Goal: Task Accomplishment & Management: Use online tool/utility

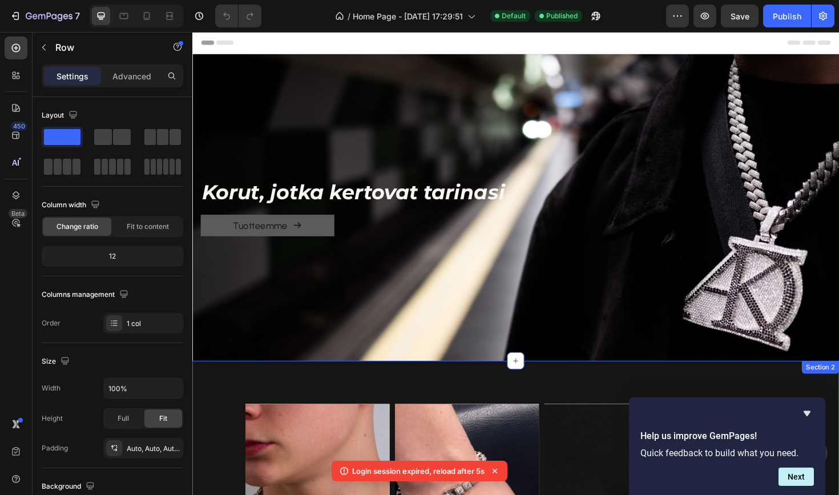
scroll to position [342, 0]
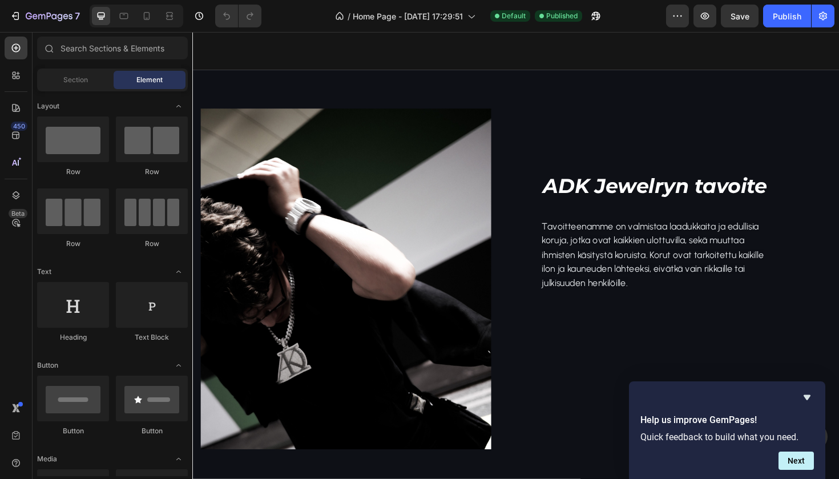
scroll to position [1535, 0]
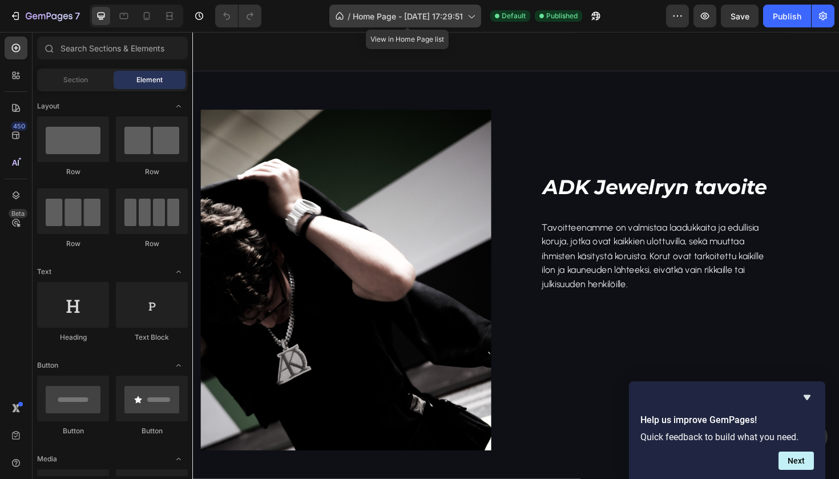
click at [420, 21] on span "Home Page - Nov 29, 17:29:51" at bounding box center [408, 16] width 110 height 12
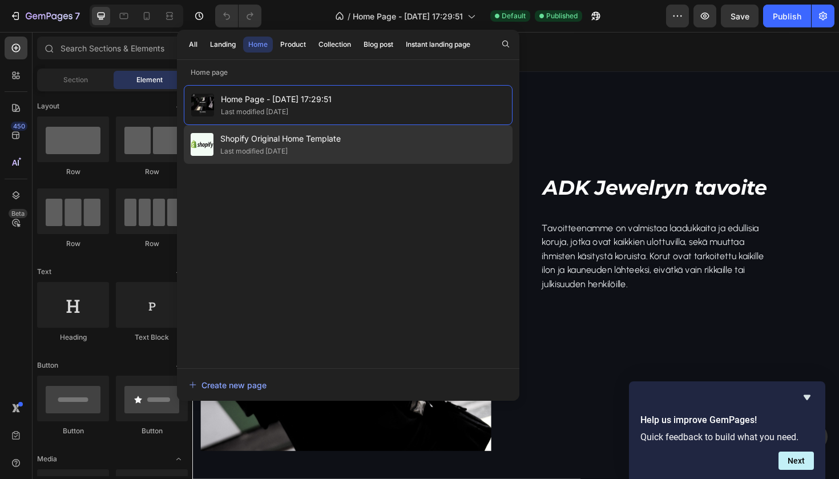
click at [305, 137] on span "Shopify Original Home Template" at bounding box center [280, 139] width 120 height 14
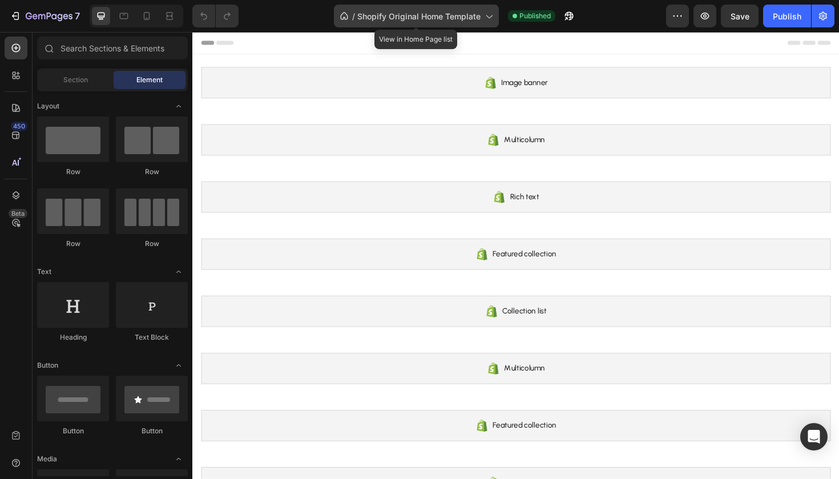
click at [344, 17] on icon at bounding box center [343, 16] width 7 height 8
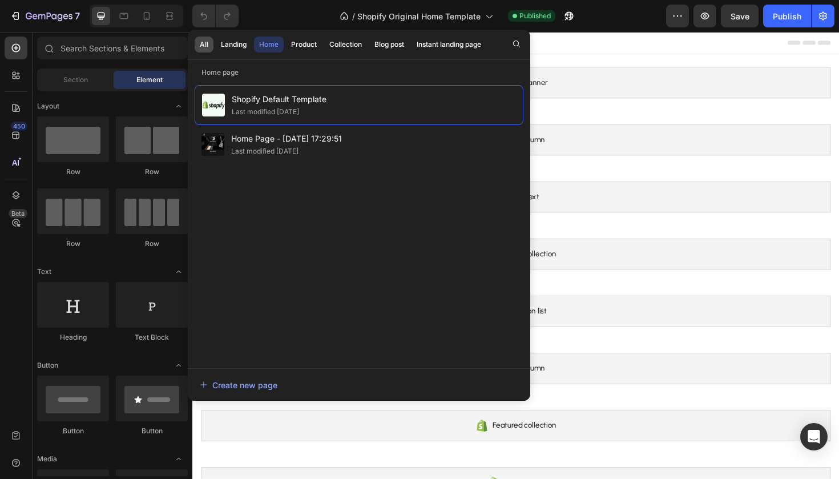
click at [206, 49] on div "All" at bounding box center [204, 44] width 9 height 10
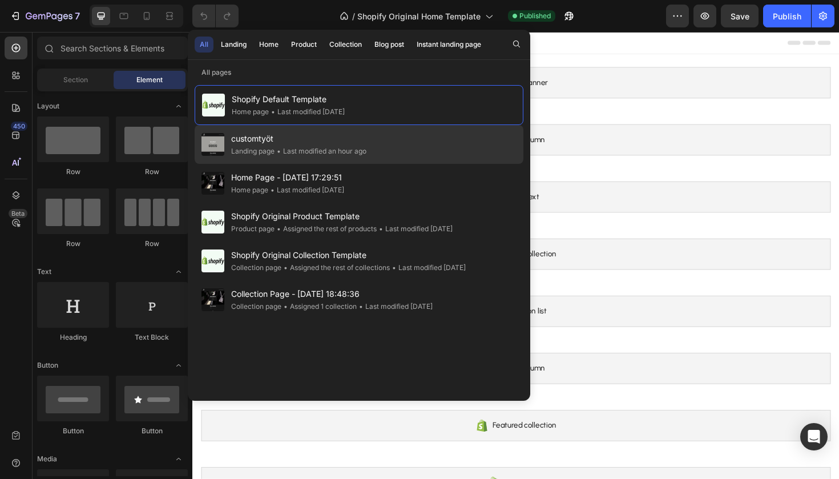
click at [264, 148] on div "Landing page" at bounding box center [252, 151] width 43 height 11
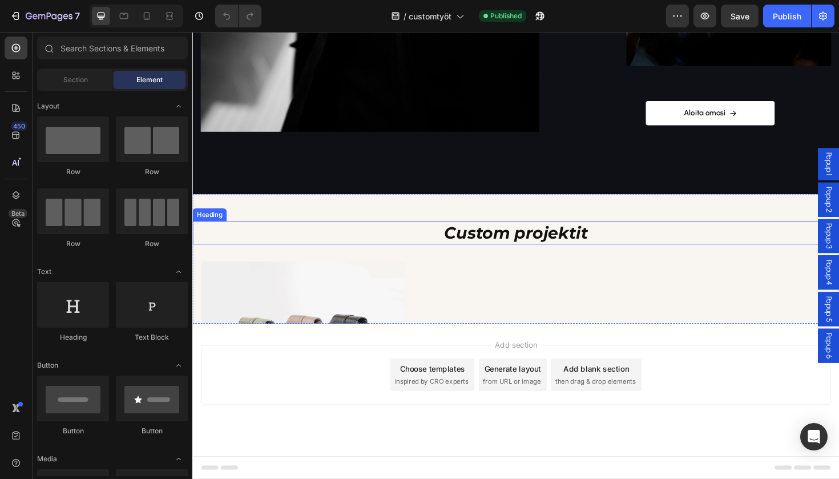
scroll to position [1196, 0]
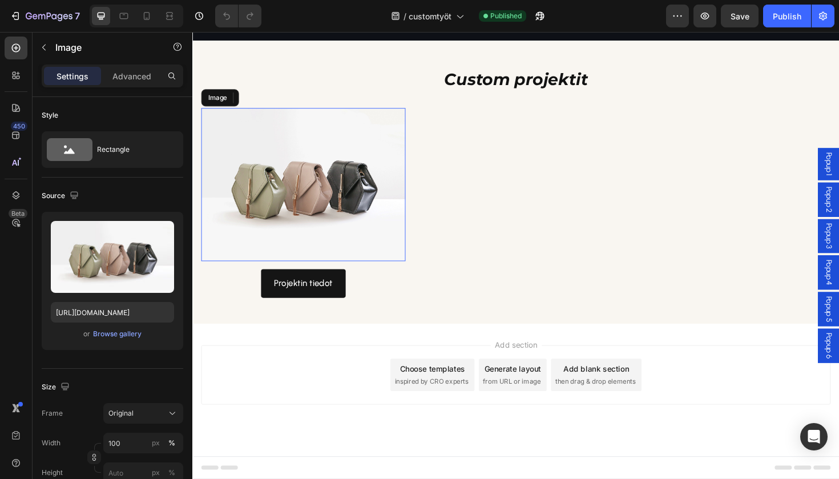
click at [353, 275] on img at bounding box center [310, 193] width 216 height 162
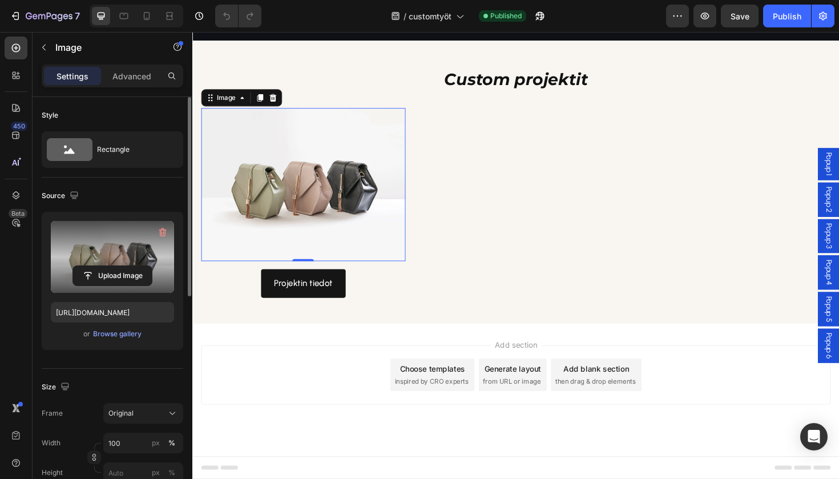
click at [168, 272] on div "Upload Image" at bounding box center [112, 276] width 123 height 21
click at [133, 274] on input "file" at bounding box center [112, 275] width 79 height 19
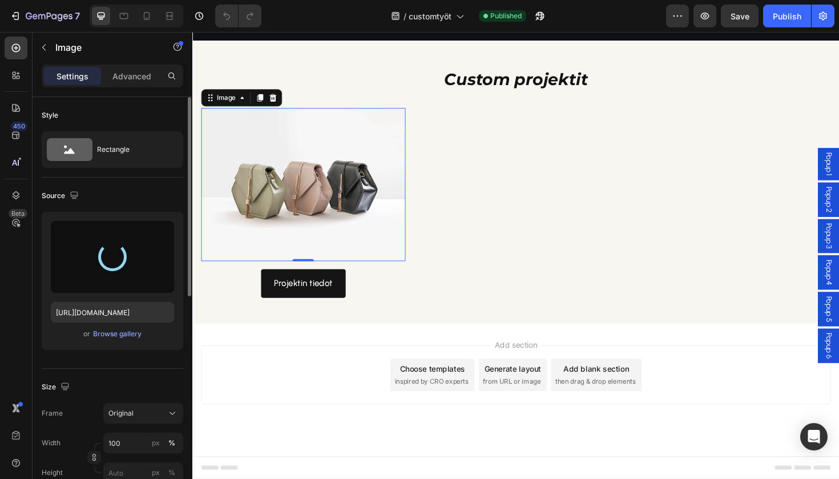
type input "https://cdn.shopify.com/s/files/1/0855/7337/0198/files/gempages_542515649088324…"
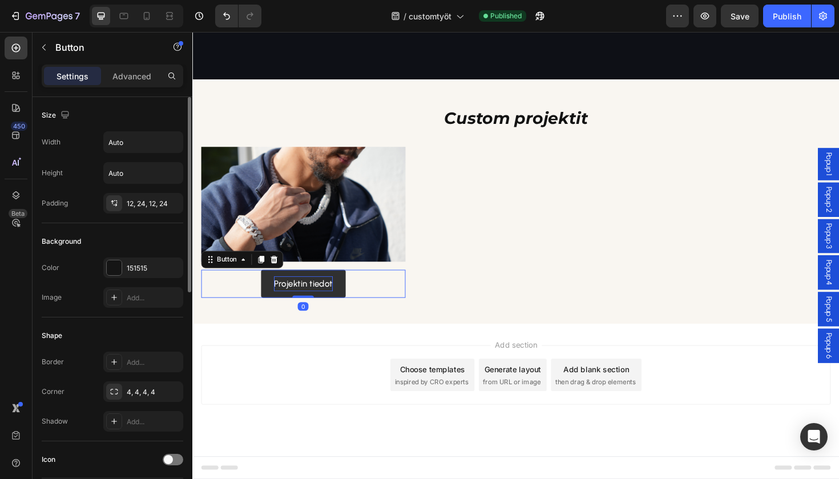
click at [313, 307] on p "Projektin tiedot" at bounding box center [310, 299] width 62 height 17
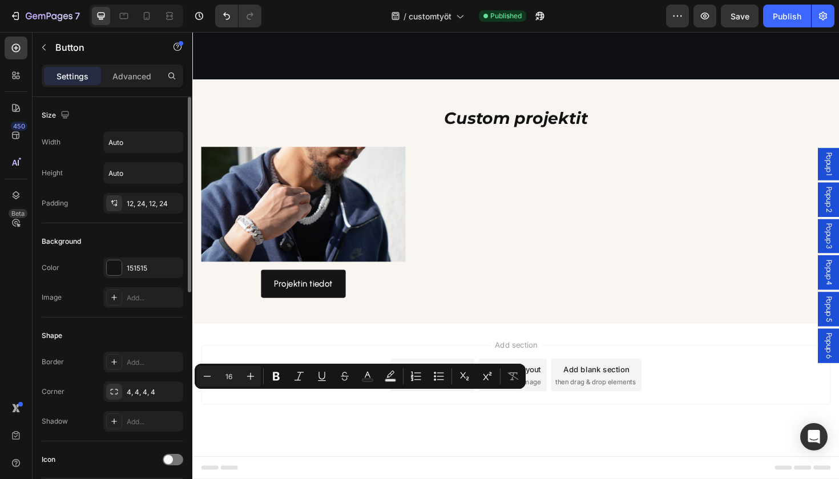
click at [374, 314] on div "Projektin tiedot Button 0" at bounding box center [310, 299] width 216 height 30
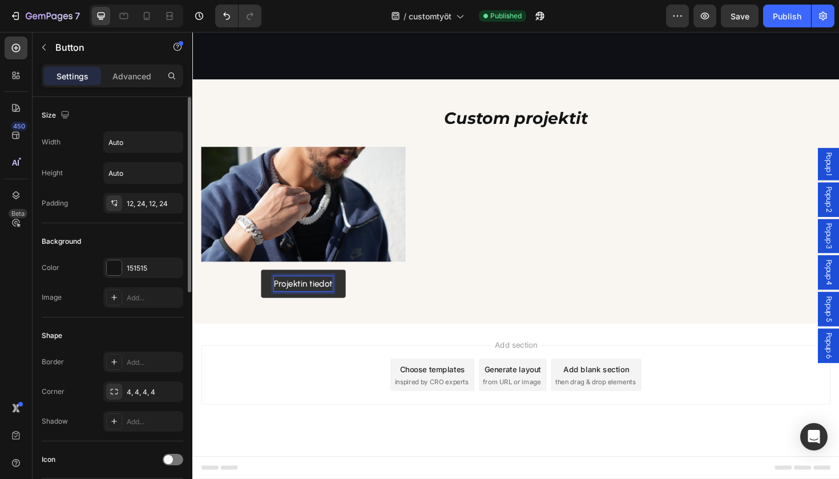
click at [330, 307] on p "Projektin tiedot" at bounding box center [310, 299] width 62 height 17
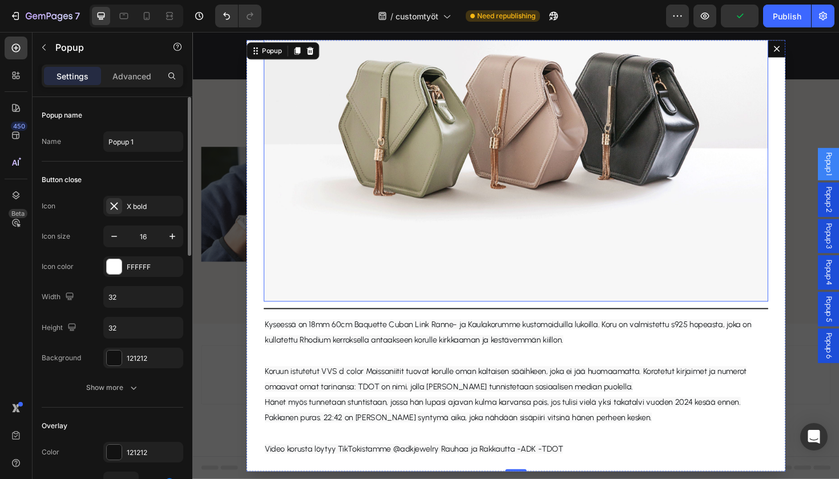
scroll to position [187, 0]
click at [518, 167] on img "Dialog body" at bounding box center [535, 117] width 534 height 401
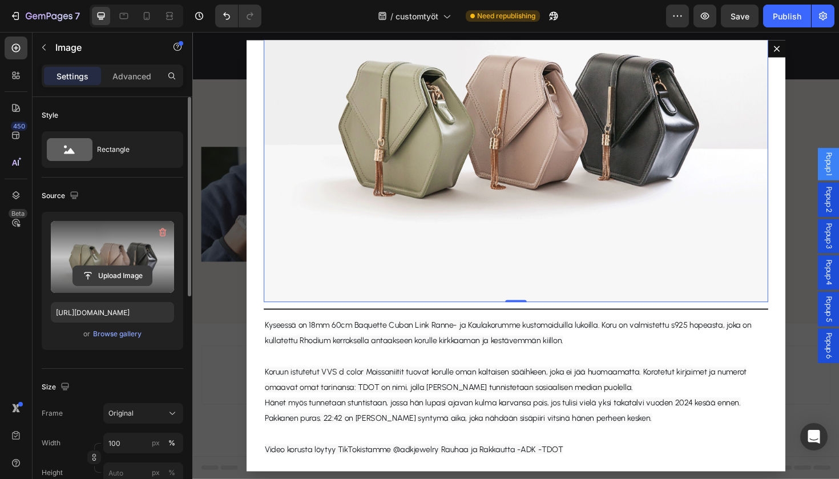
click at [123, 276] on input "file" at bounding box center [112, 275] width 79 height 19
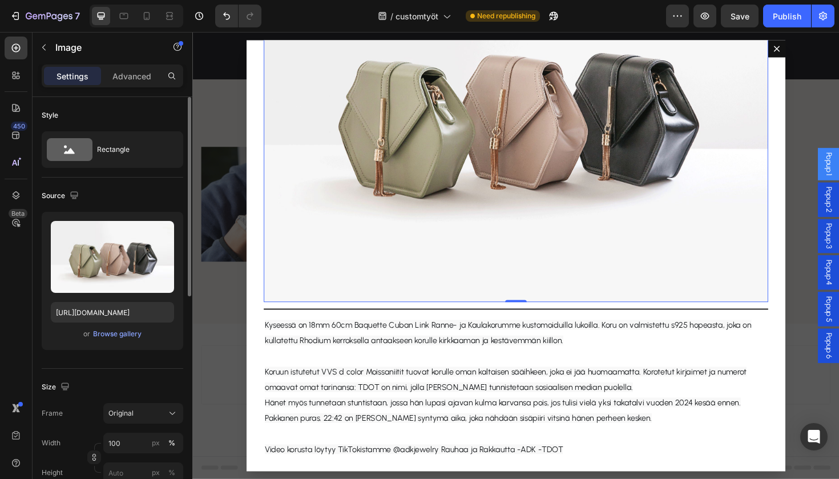
click at [142, 337] on div "or Browse gallery" at bounding box center [112, 334] width 123 height 14
click at [131, 337] on div "Browse gallery" at bounding box center [117, 334] width 49 height 10
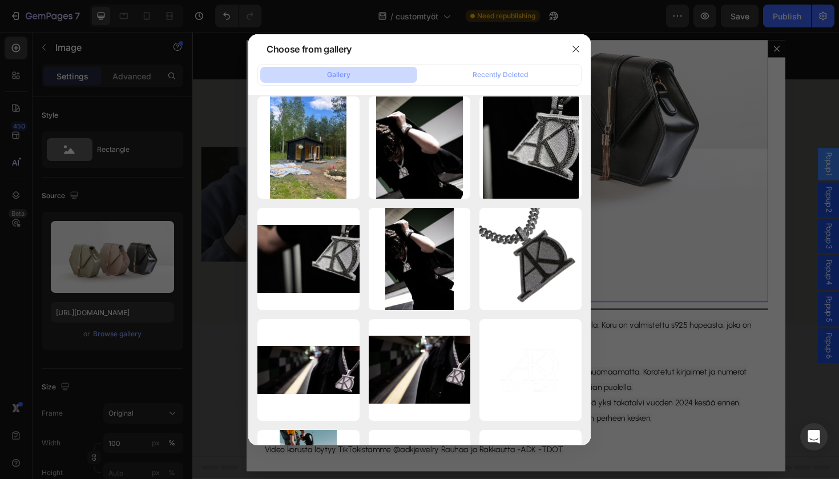
scroll to position [1326, 0]
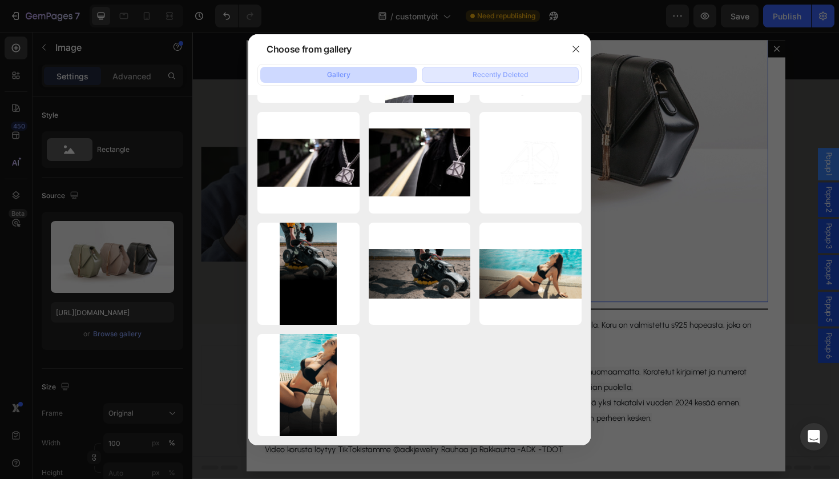
click at [467, 78] on button "Recently Deleted" at bounding box center [500, 75] width 157 height 16
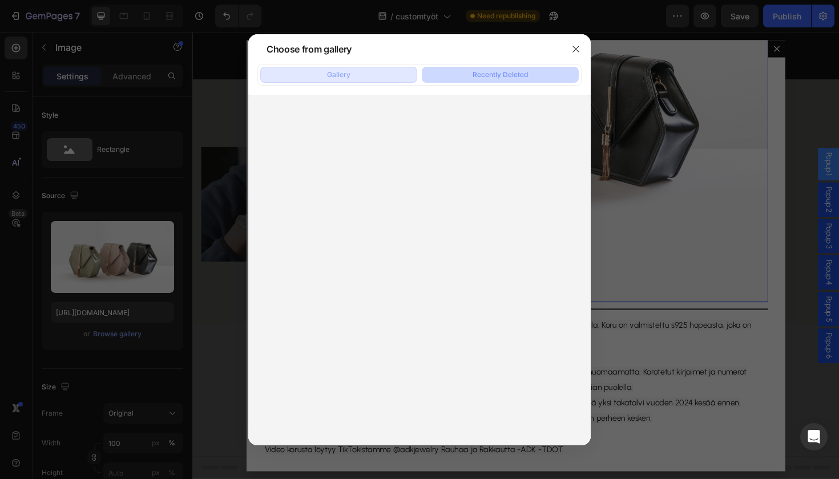
click at [389, 78] on button "Gallery" at bounding box center [338, 75] width 157 height 16
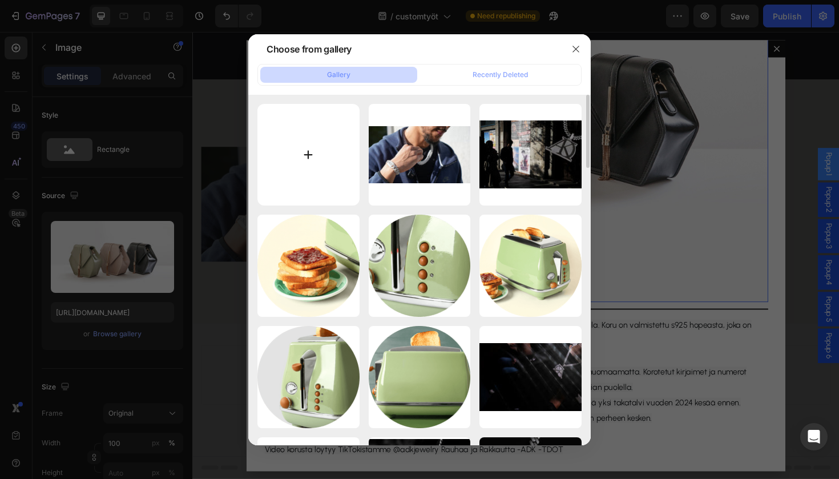
click at [335, 163] on input "file" at bounding box center [309, 155] width 102 height 102
click at [577, 54] on button "button" at bounding box center [576, 49] width 18 height 18
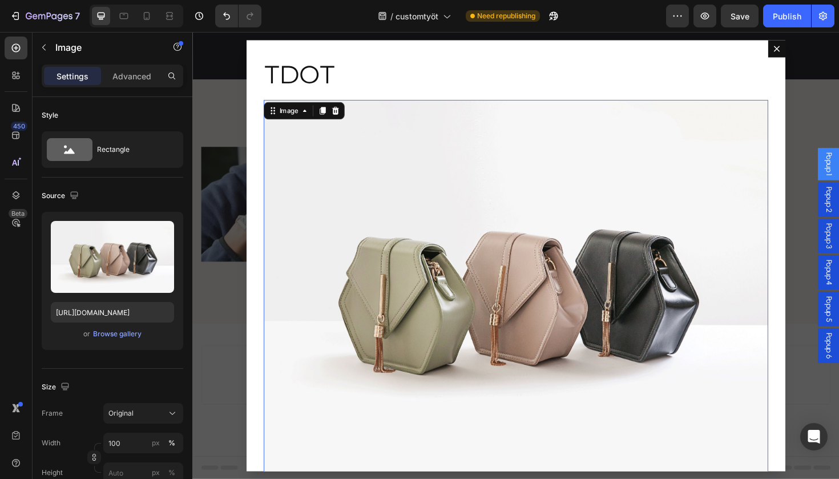
scroll to position [0, 0]
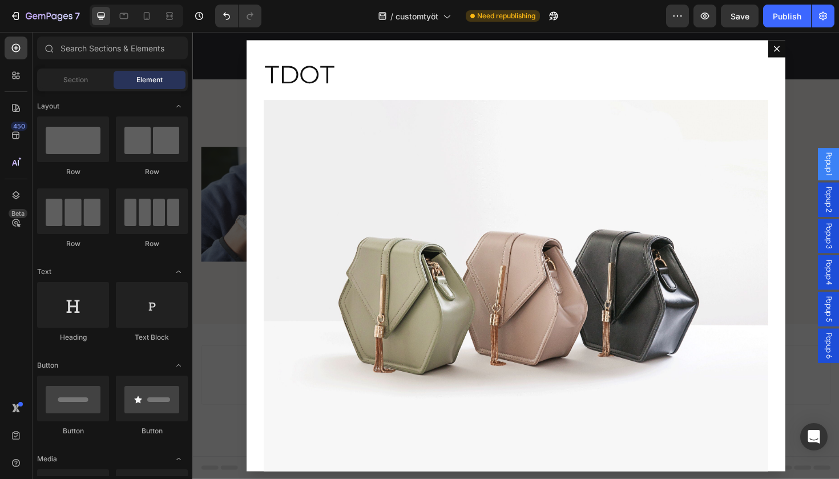
click at [839, 107] on div "Backdrop" at bounding box center [534, 268] width 685 height 473
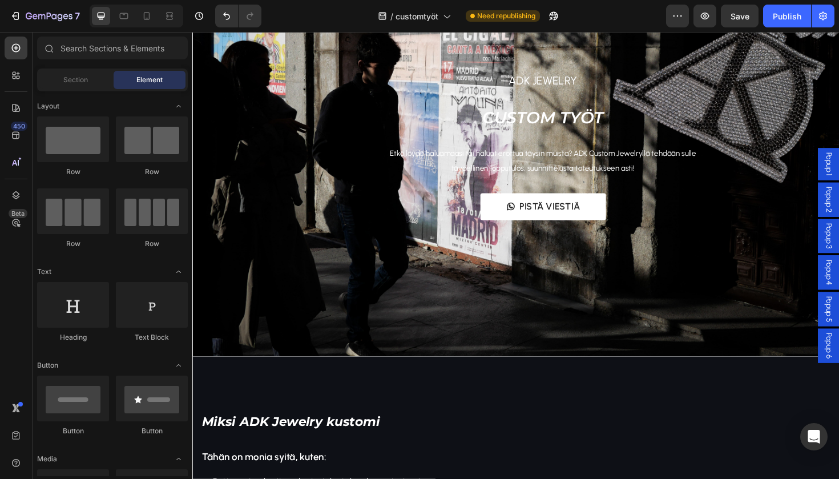
scroll to position [134, 0]
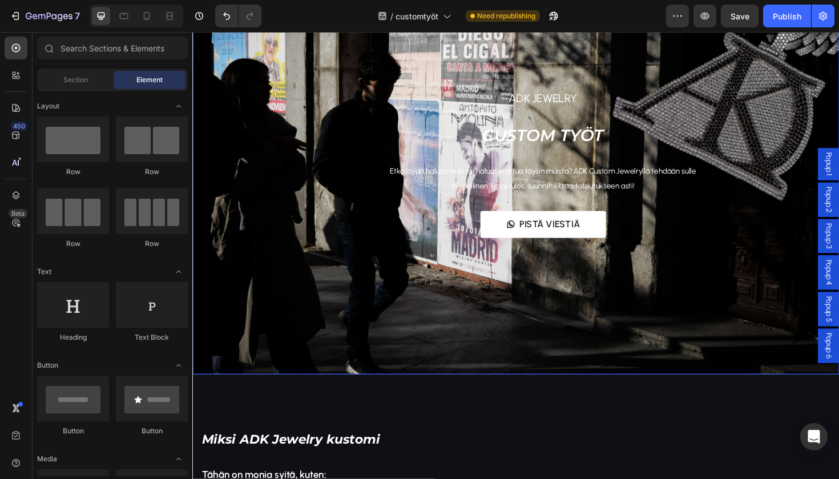
click at [364, 296] on div "Overlay" at bounding box center [534, 157] width 685 height 473
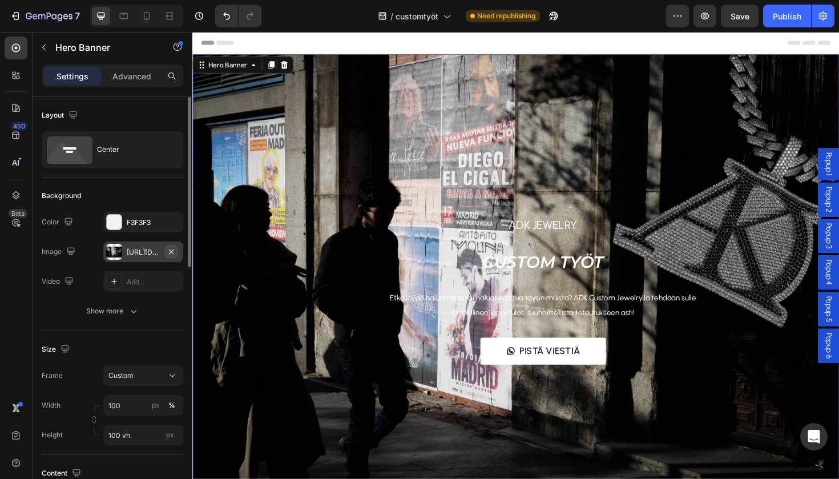
scroll to position [0, 0]
click at [170, 253] on icon "button" at bounding box center [171, 251] width 5 height 5
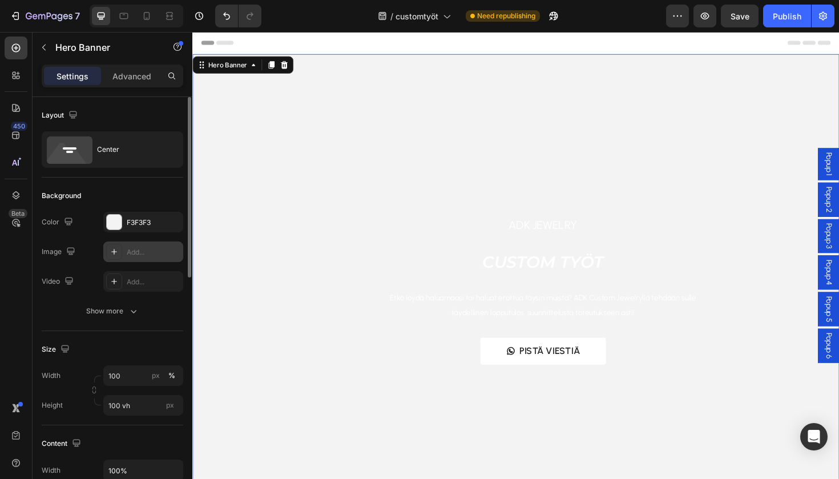
click at [130, 252] on div "Add..." at bounding box center [154, 252] width 54 height 10
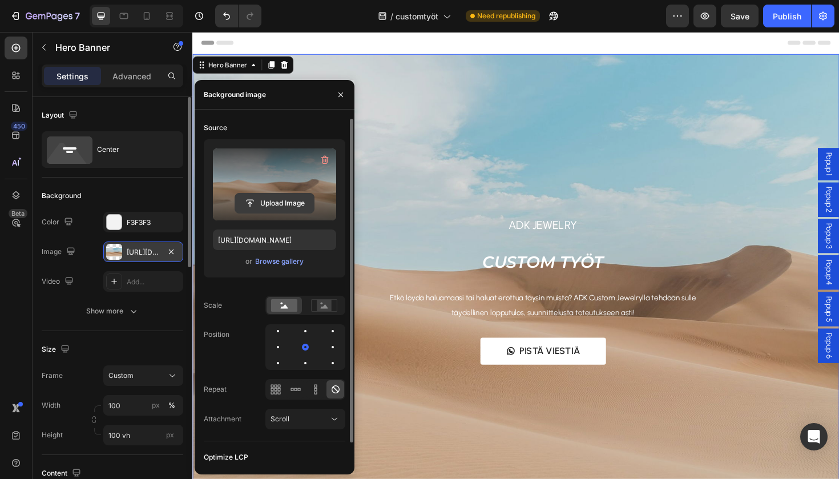
click at [278, 195] on input "file" at bounding box center [274, 203] width 79 height 19
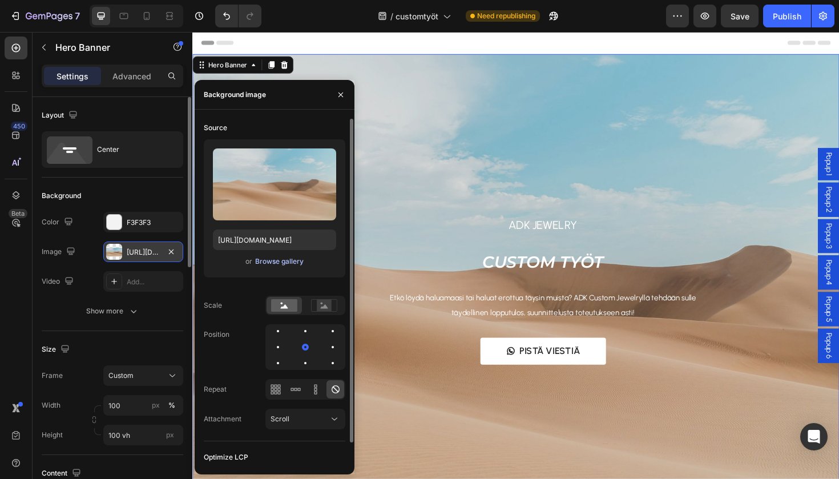
click at [286, 264] on div "Browse gallery" at bounding box center [279, 261] width 49 height 10
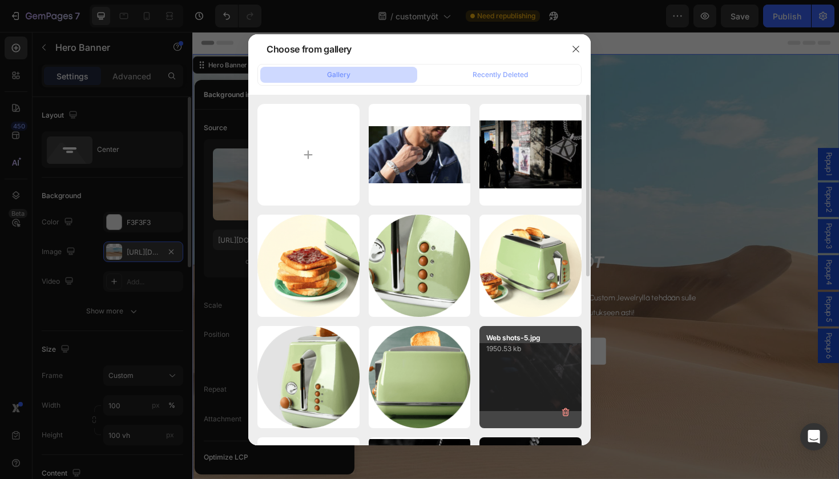
click at [520, 353] on p "1950.53 kb" at bounding box center [530, 348] width 89 height 11
type input "https://cdn.shopify.com/s/files/1/0855/7337/0198/files/gempages_542515649088324…"
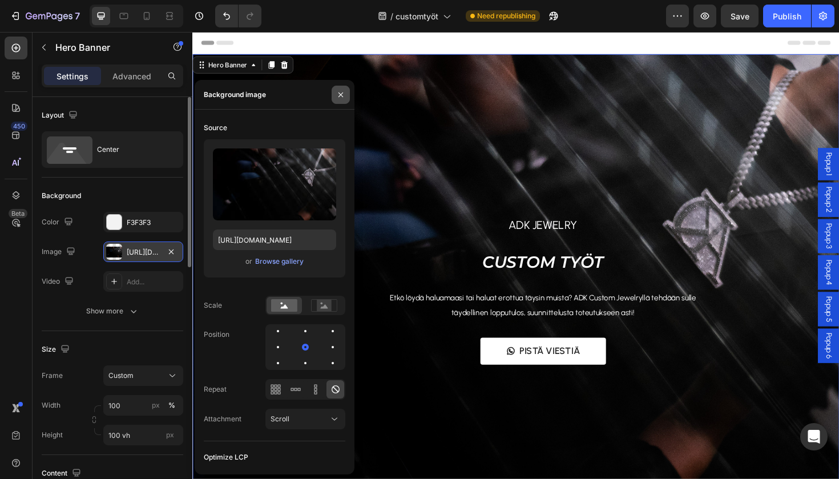
drag, startPoint x: 344, startPoint y: 95, endPoint x: 160, endPoint y: 66, distance: 185.5
click at [344, 95] on icon "button" at bounding box center [340, 94] width 9 height 9
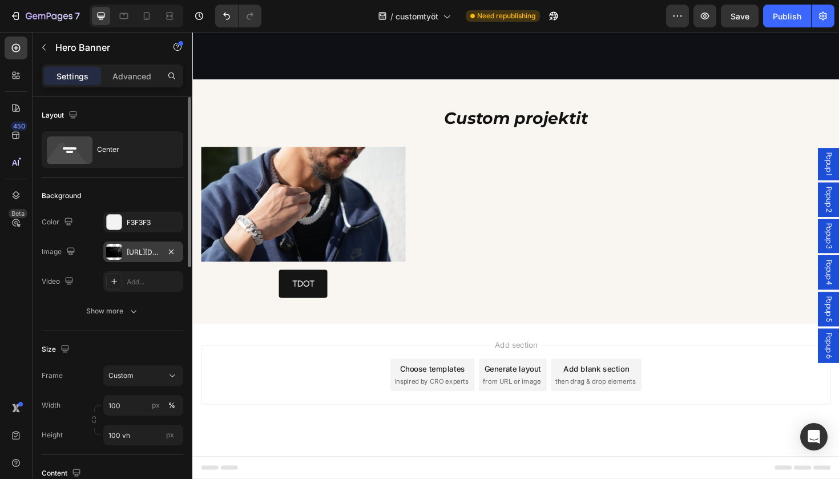
scroll to position [1317, 0]
click at [743, 27] on div "7 Version history / customtyöt Need republishing Preview Save Publish" at bounding box center [419, 16] width 839 height 33
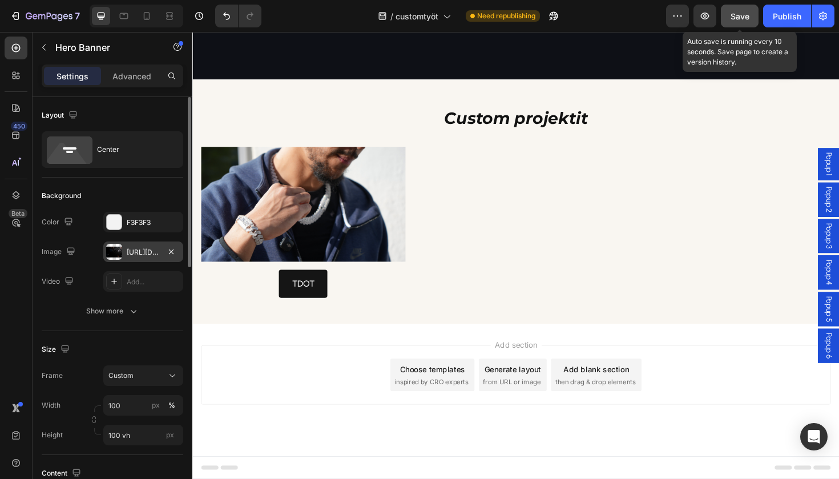
click at [743, 20] on span "Save" at bounding box center [740, 16] width 19 height 10
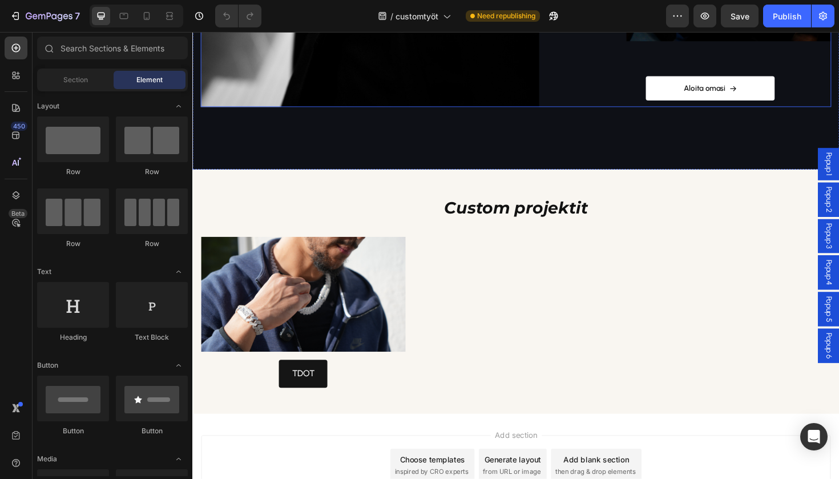
scroll to position [1017, 0]
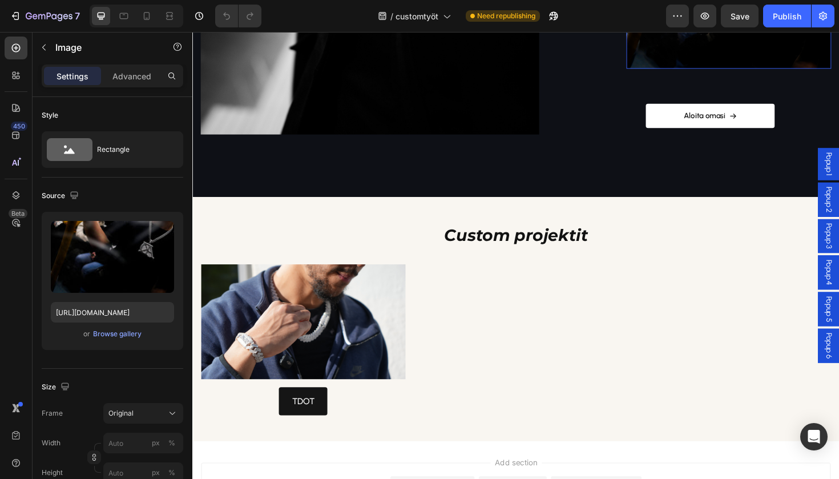
click at [725, 71] on img at bounding box center [760, 8] width 217 height 125
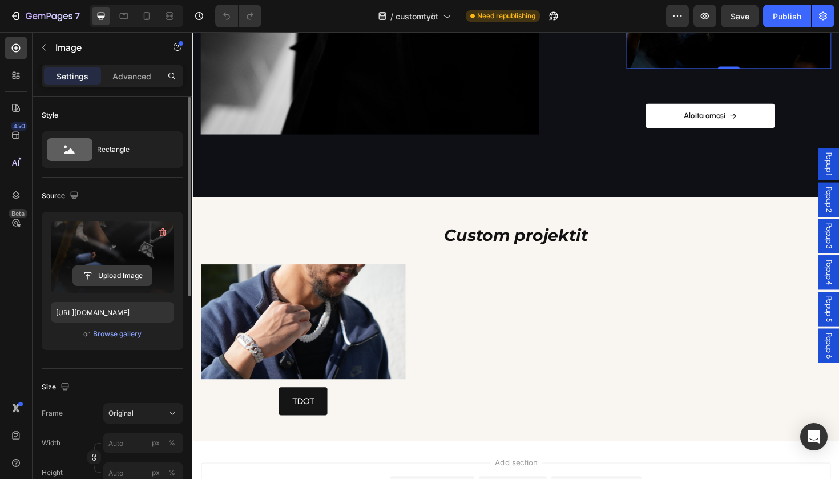
click at [117, 275] on input "file" at bounding box center [112, 275] width 79 height 19
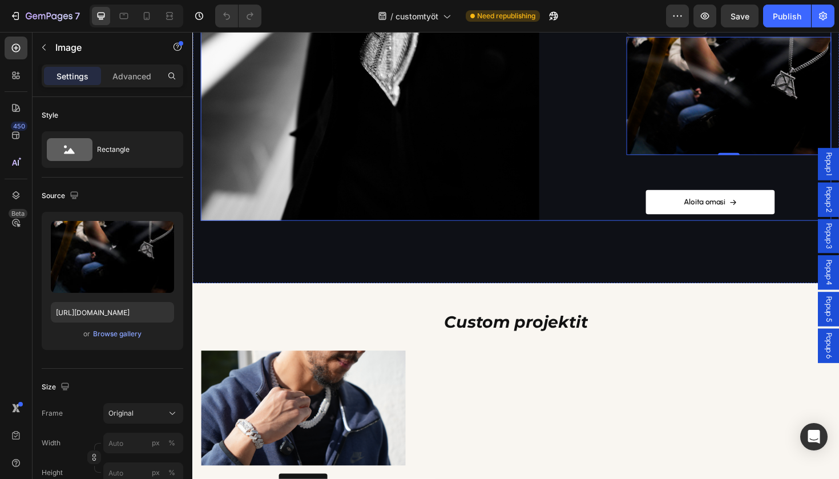
scroll to position [927, 0]
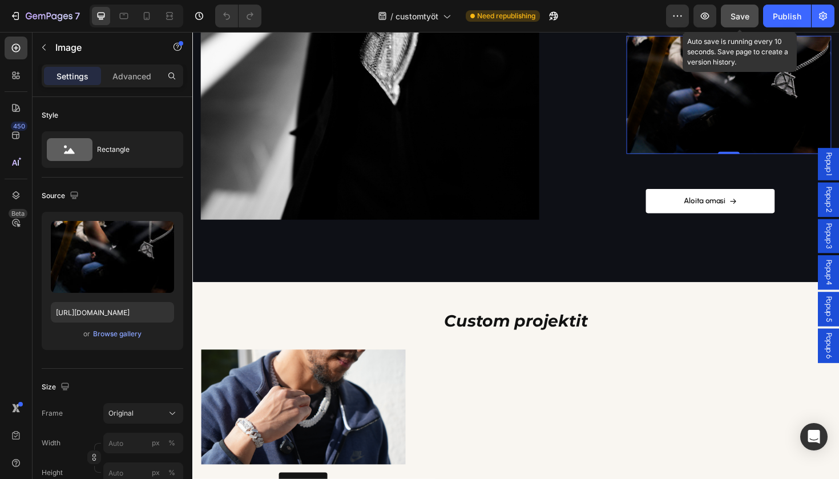
click at [732, 27] on button "Save" at bounding box center [740, 16] width 38 height 23
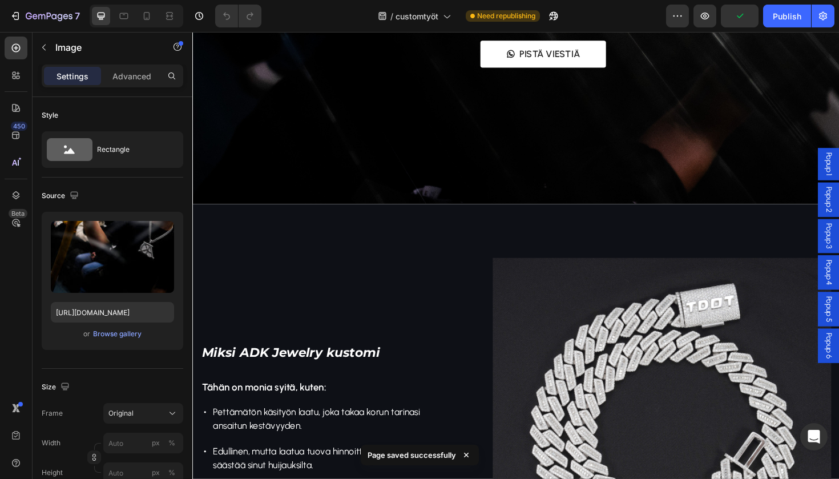
scroll to position [0, 0]
